Goal: Transaction & Acquisition: Purchase product/service

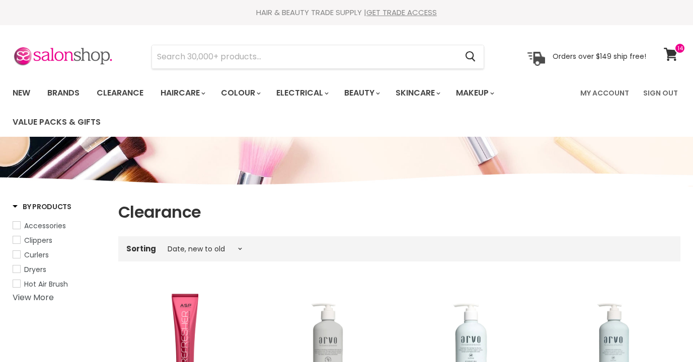
select select "created-descending"
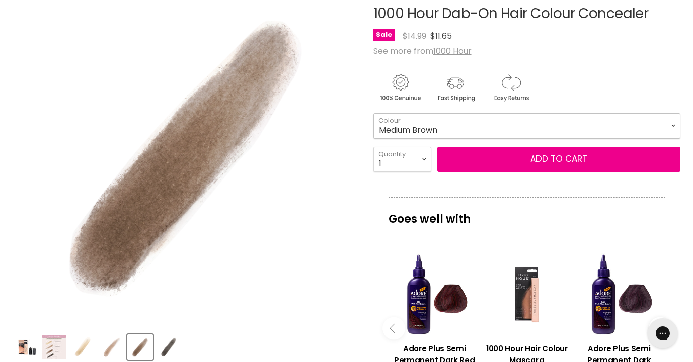
select select "Medium Brown"
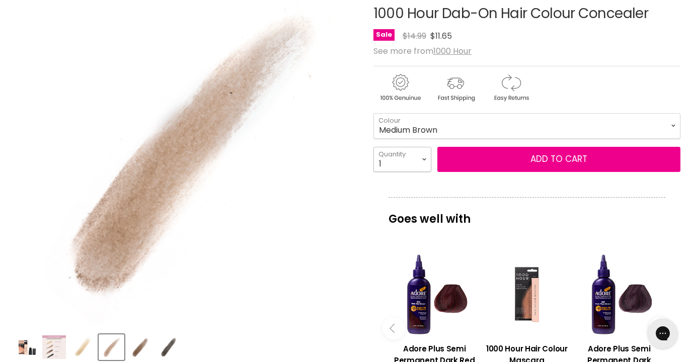
select select "3"
type input "3"
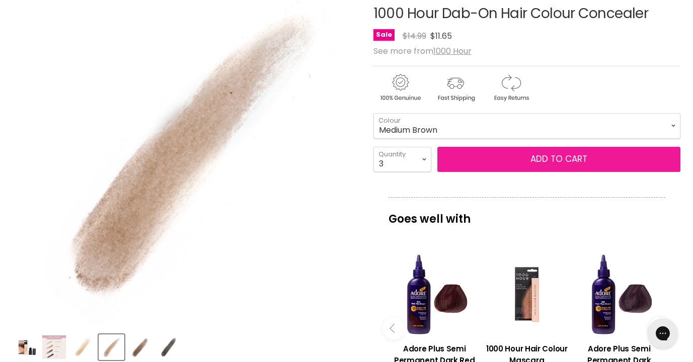
click at [528, 164] on button "Add to cart" at bounding box center [558, 159] width 243 height 25
click at [531, 153] on button "Add to cart" at bounding box center [558, 159] width 243 height 25
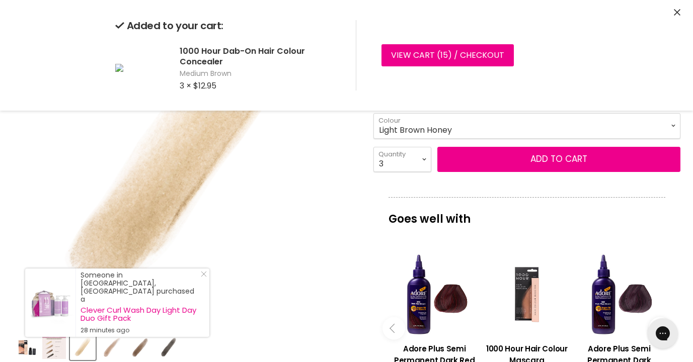
select select "Light Brown Honey"
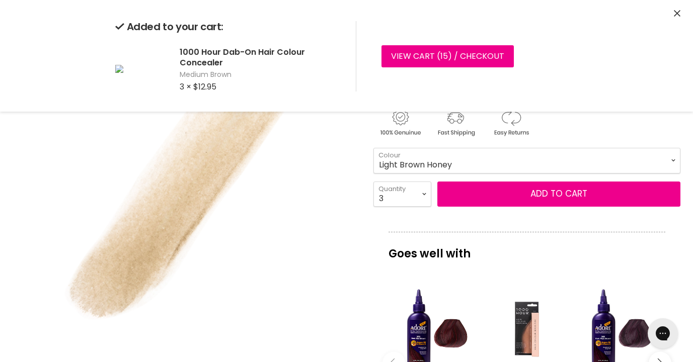
scroll to position [136, 0]
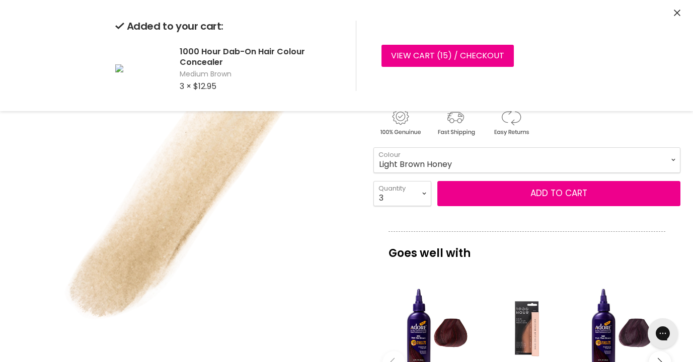
click at [678, 11] on icon "Close" at bounding box center [677, 13] width 7 height 7
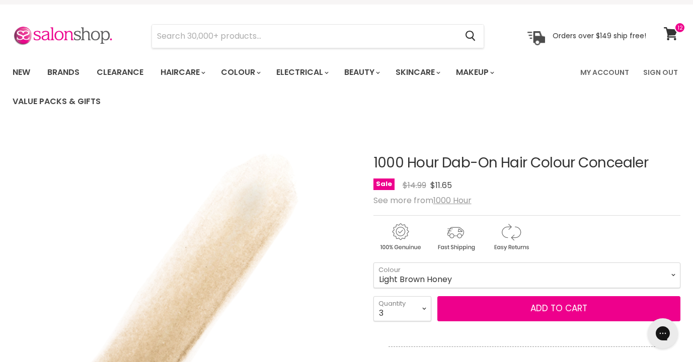
scroll to position [9, 0]
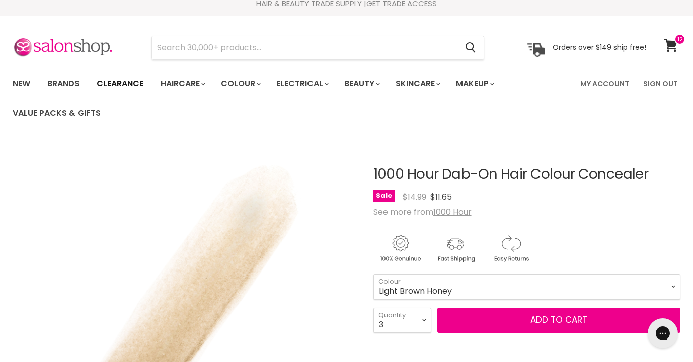
click at [127, 84] on link "Clearance" at bounding box center [120, 83] width 62 height 21
